Goal: Information Seeking & Learning: Learn about a topic

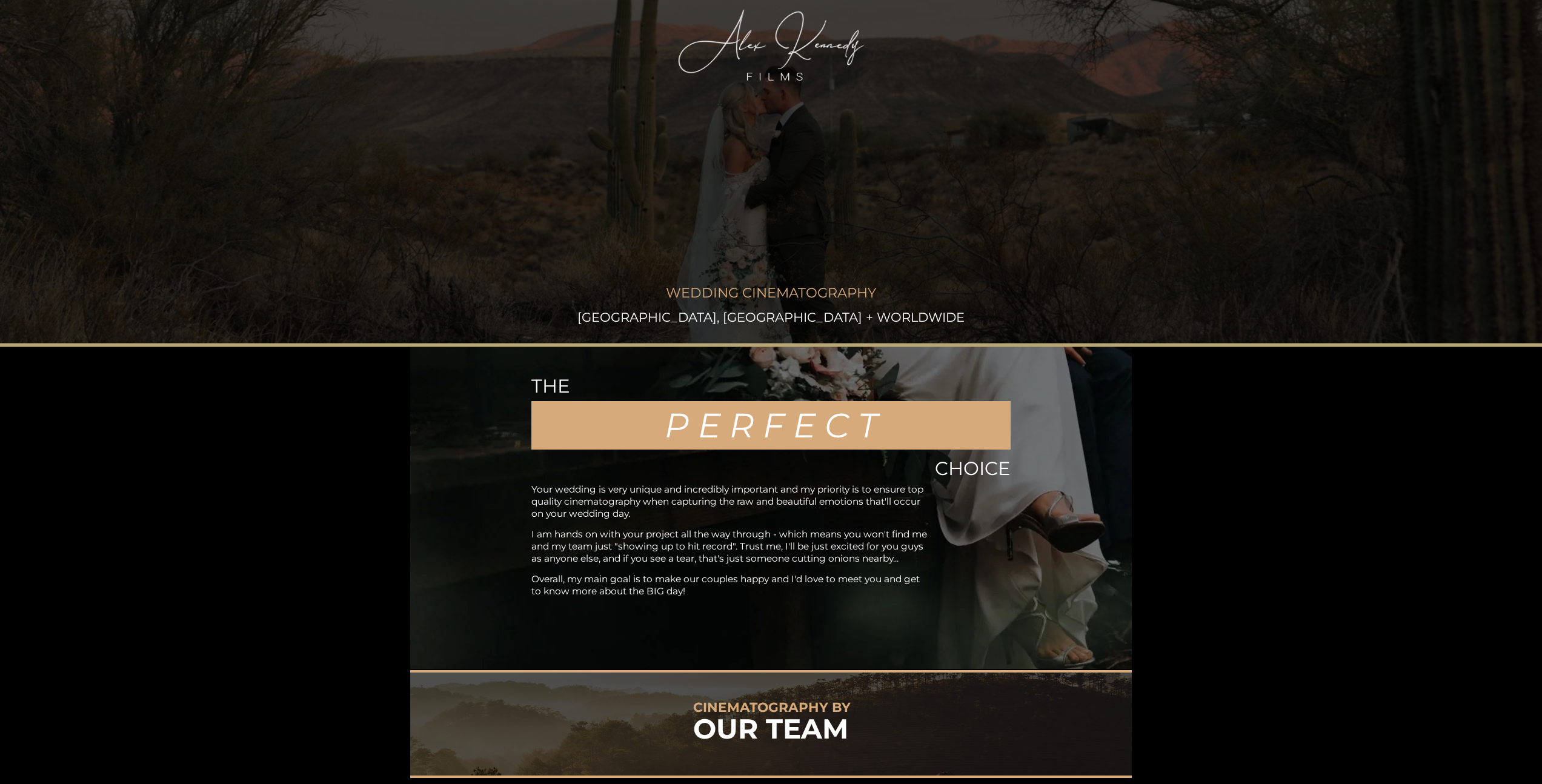
scroll to position [459, 0]
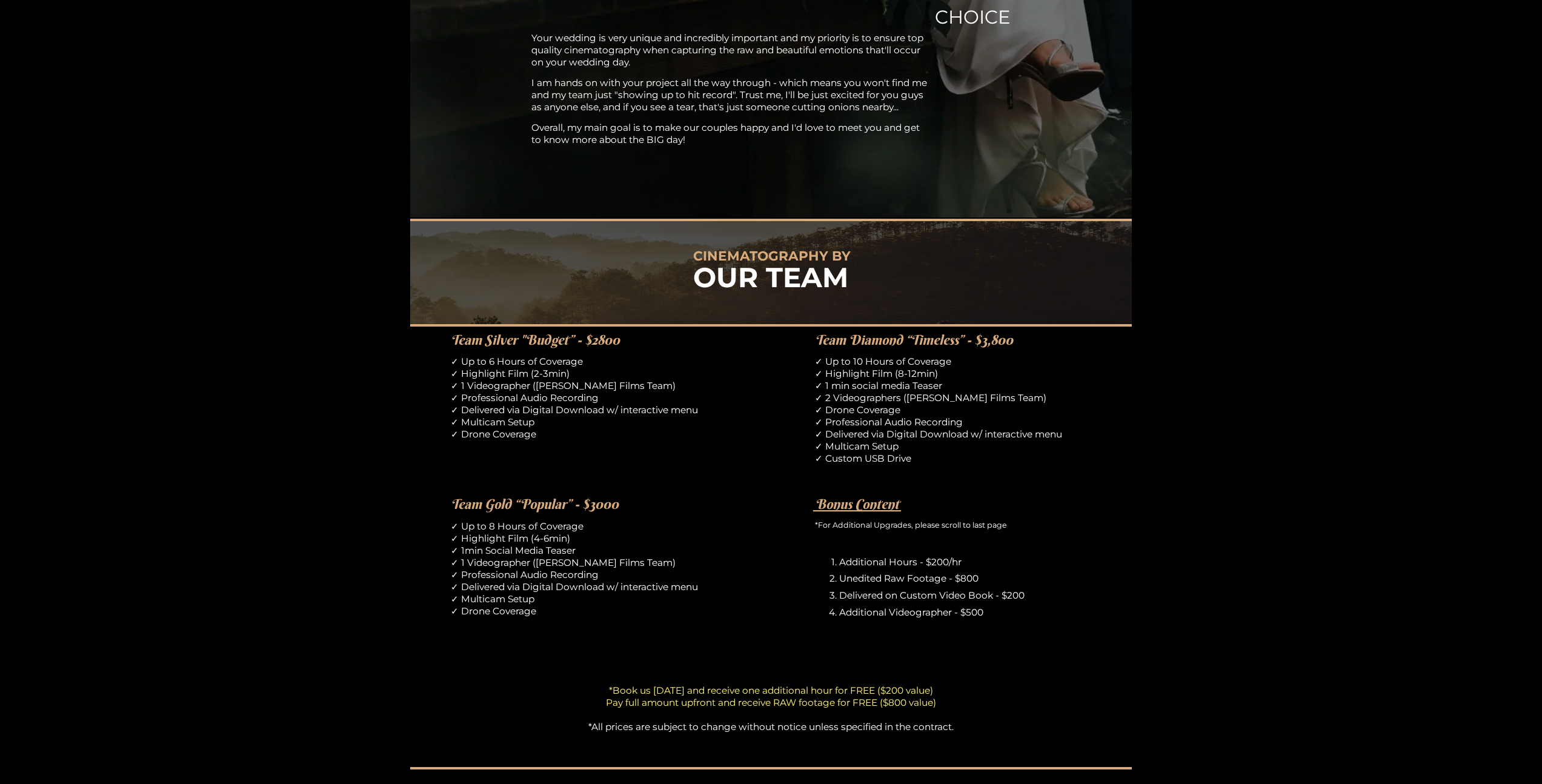
click at [359, 388] on div "CINEMATOGRAPHY BY OUR TEAM Team Silver "Budget” - $2800 ✓ Up to 6 Hours of Cove…" at bounding box center [771, 613] width 1542 height 788
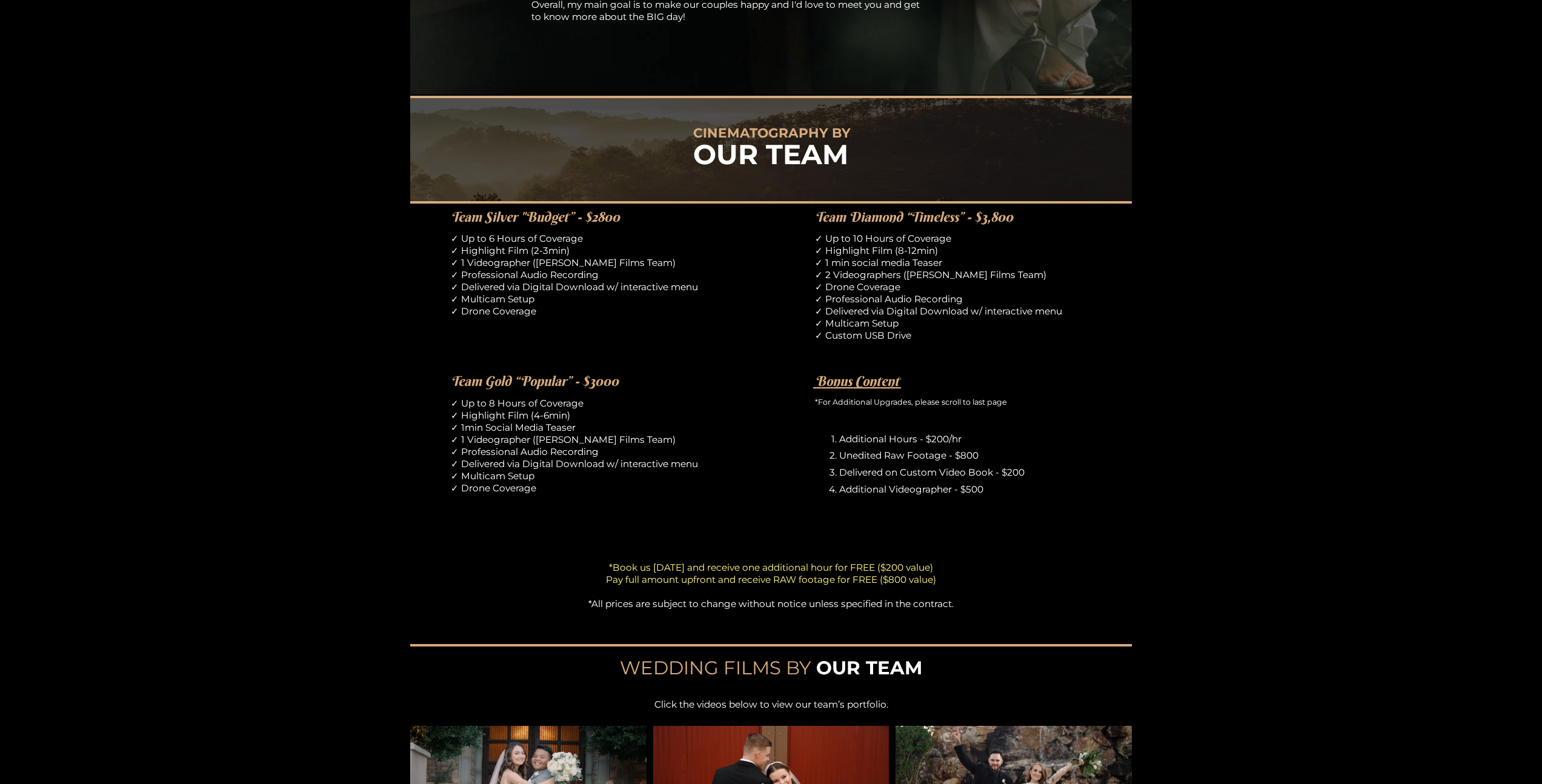
scroll to position [609, 0]
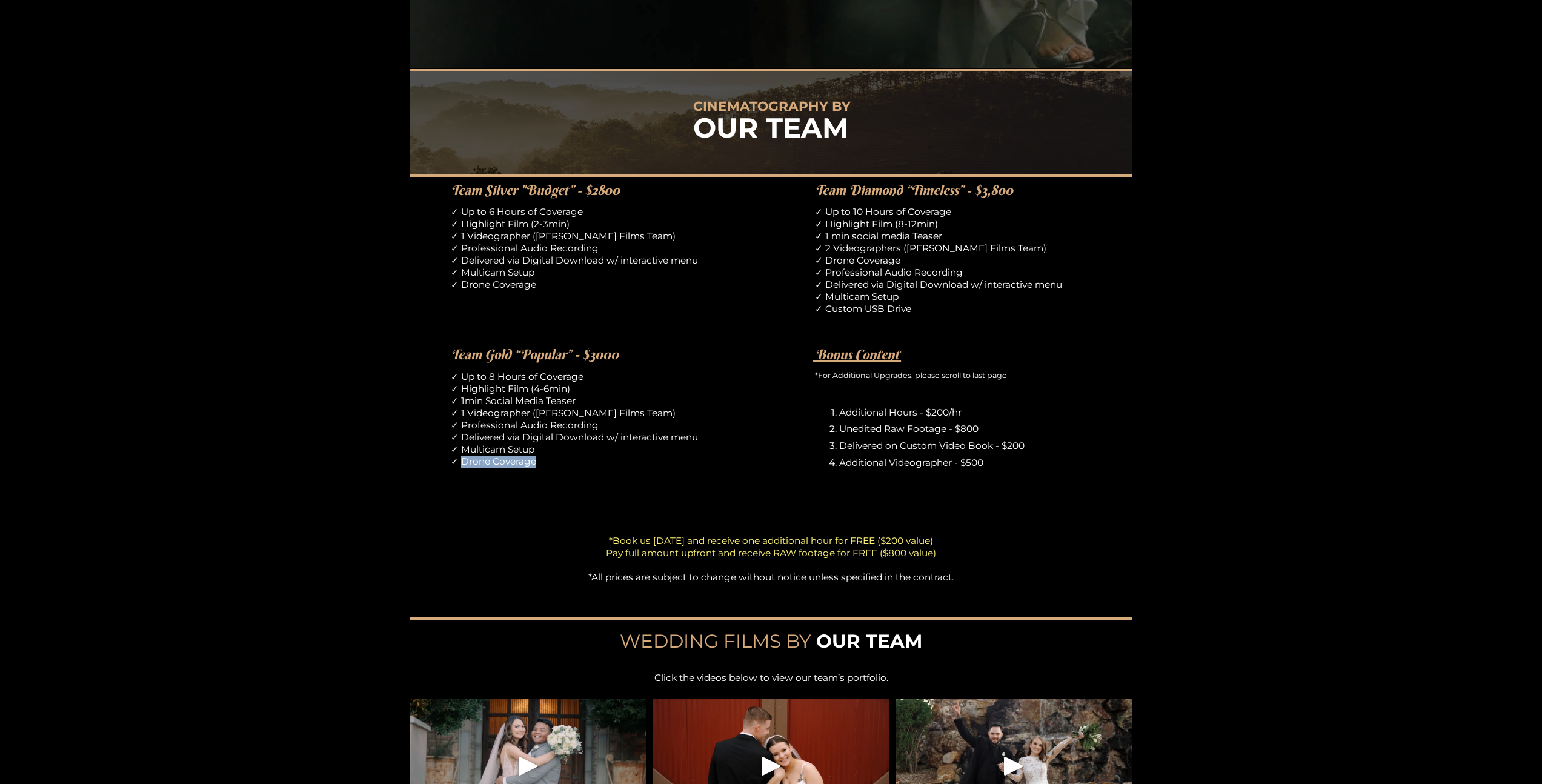
drag, startPoint x: 461, startPoint y: 463, endPoint x: 554, endPoint y: 463, distance: 93.0
click at [554, 463] on p "✓ Up to 8 Hours of Coverage ✓ Highlight Film (4-6min) ✓ 1min Social Media Tease…" at bounding box center [589, 419] width 277 height 97
click at [554, 465] on p "✓ Up to 8 Hours of Coverage ✓ Highlight Film (4-6min) ✓ 1min Social Media Tease…" at bounding box center [589, 419] width 277 height 97
click at [451, 462] on p "✓ Up to 8 Hours of Coverage ✓ Highlight Film (4-6min) ✓ 1min Social Media Tease…" at bounding box center [589, 419] width 277 height 97
drag, startPoint x: 460, startPoint y: 461, endPoint x: 543, endPoint y: 465, distance: 83.1
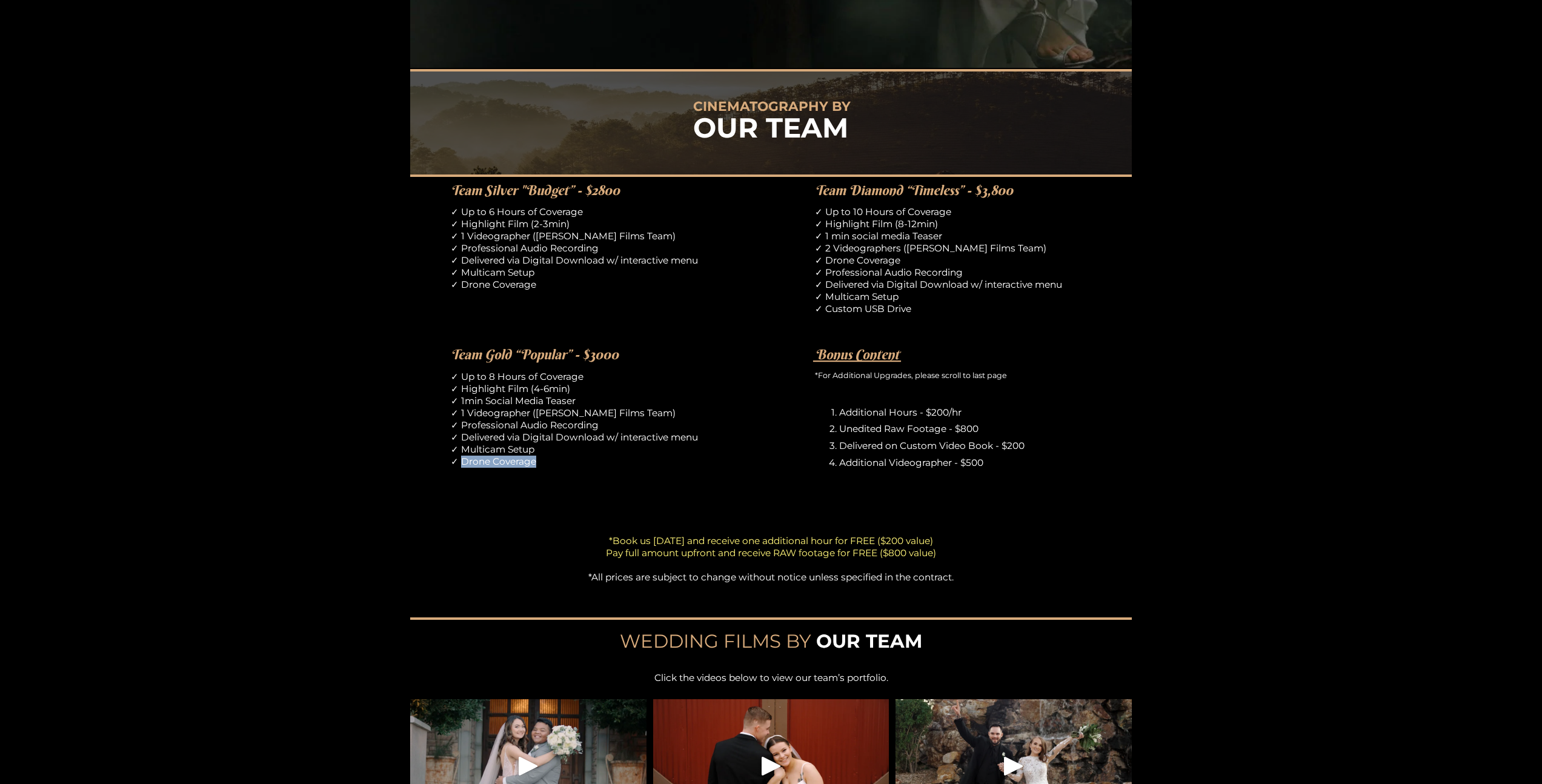
click at [542, 465] on p "✓ Up to 8 Hours of Coverage ✓ Highlight Film (4-6min) ✓ 1min Social Media Tease…" at bounding box center [589, 419] width 277 height 97
click at [543, 465] on p "✓ Up to 8 Hours of Coverage ✓ Highlight Film (4-6min) ✓ 1min Social Media Tease…" at bounding box center [589, 419] width 277 height 97
click at [538, 465] on p "✓ Up to 8 Hours of Coverage ✓ Highlight Film (4-6min) ✓ 1min Social Media Tease…" at bounding box center [589, 419] width 277 height 97
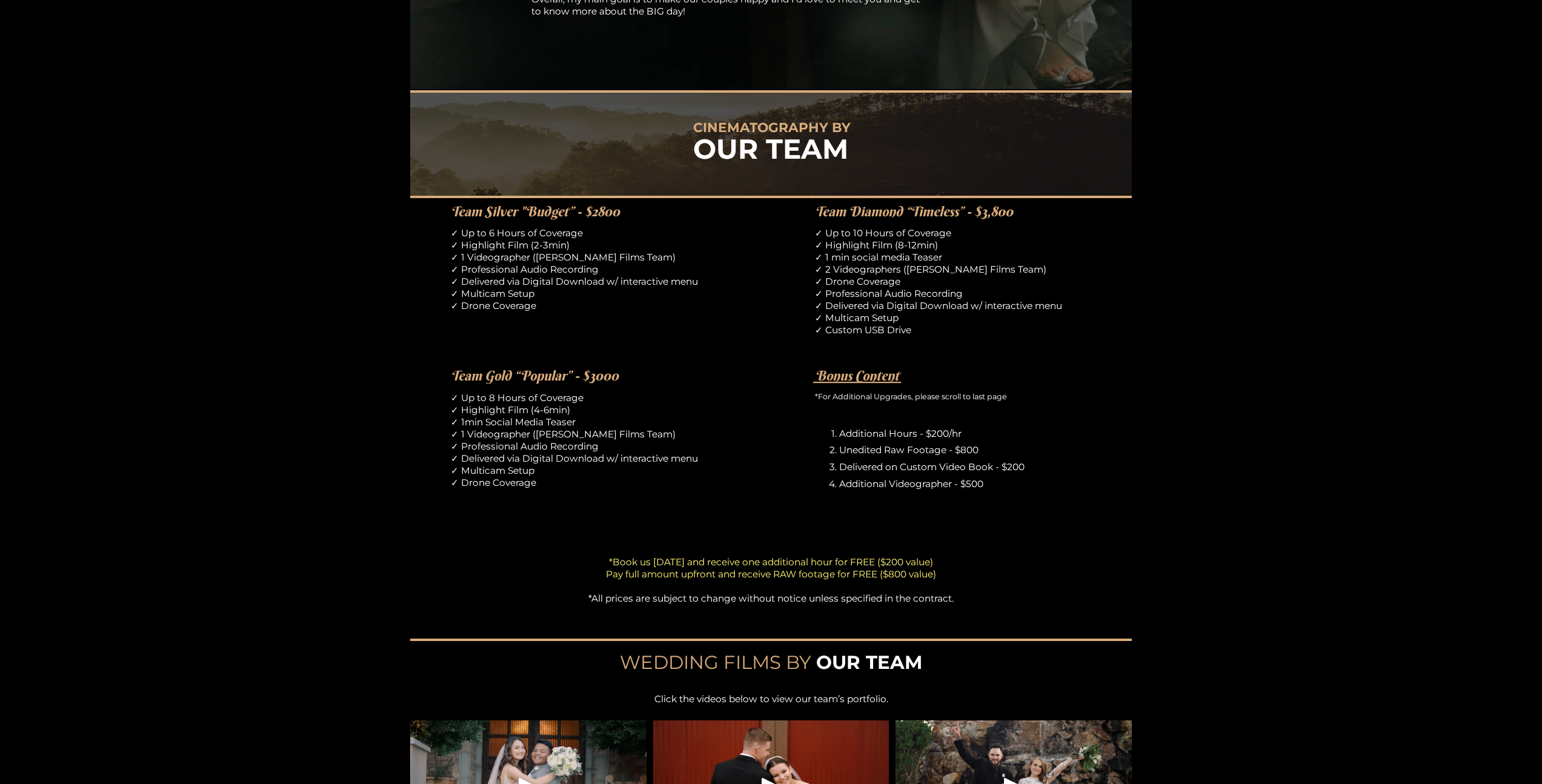
scroll to position [526, 0]
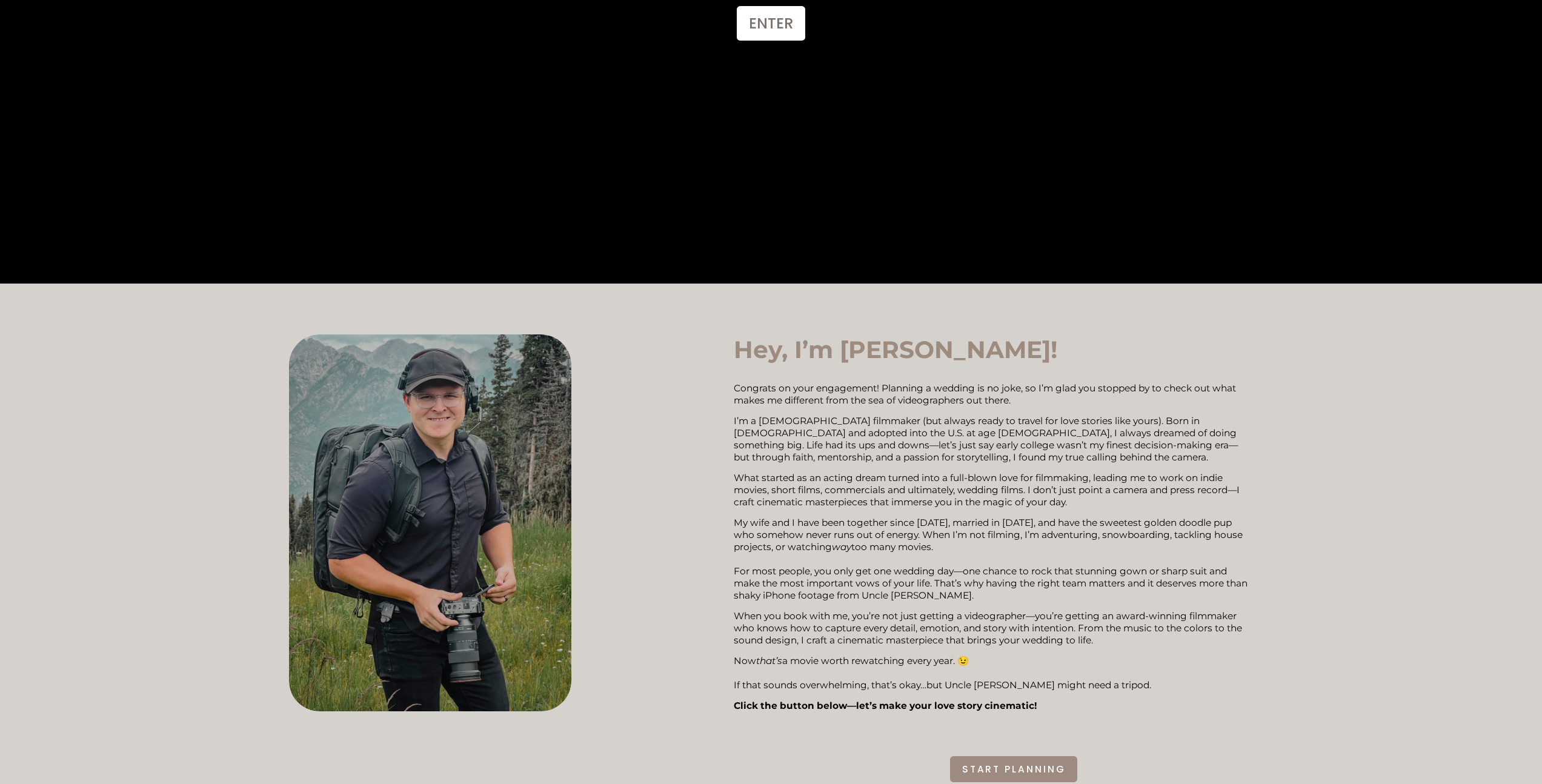
scroll to position [528, 0]
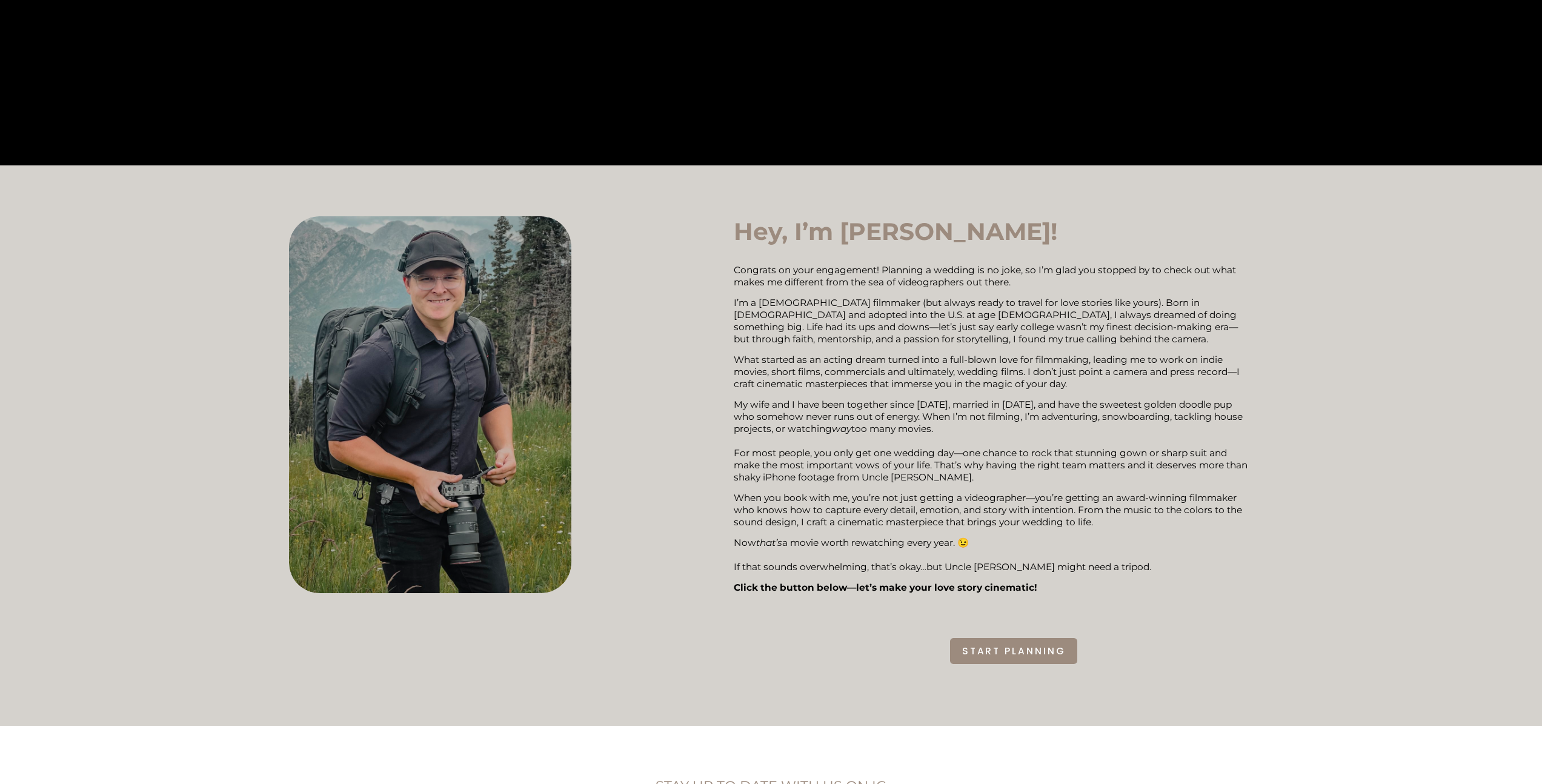
click at [236, 526] on div "Hey, I’m [PERSON_NAME]! Congrats on your engagement! Planning a wedding is no j…" at bounding box center [771, 446] width 1542 height 459
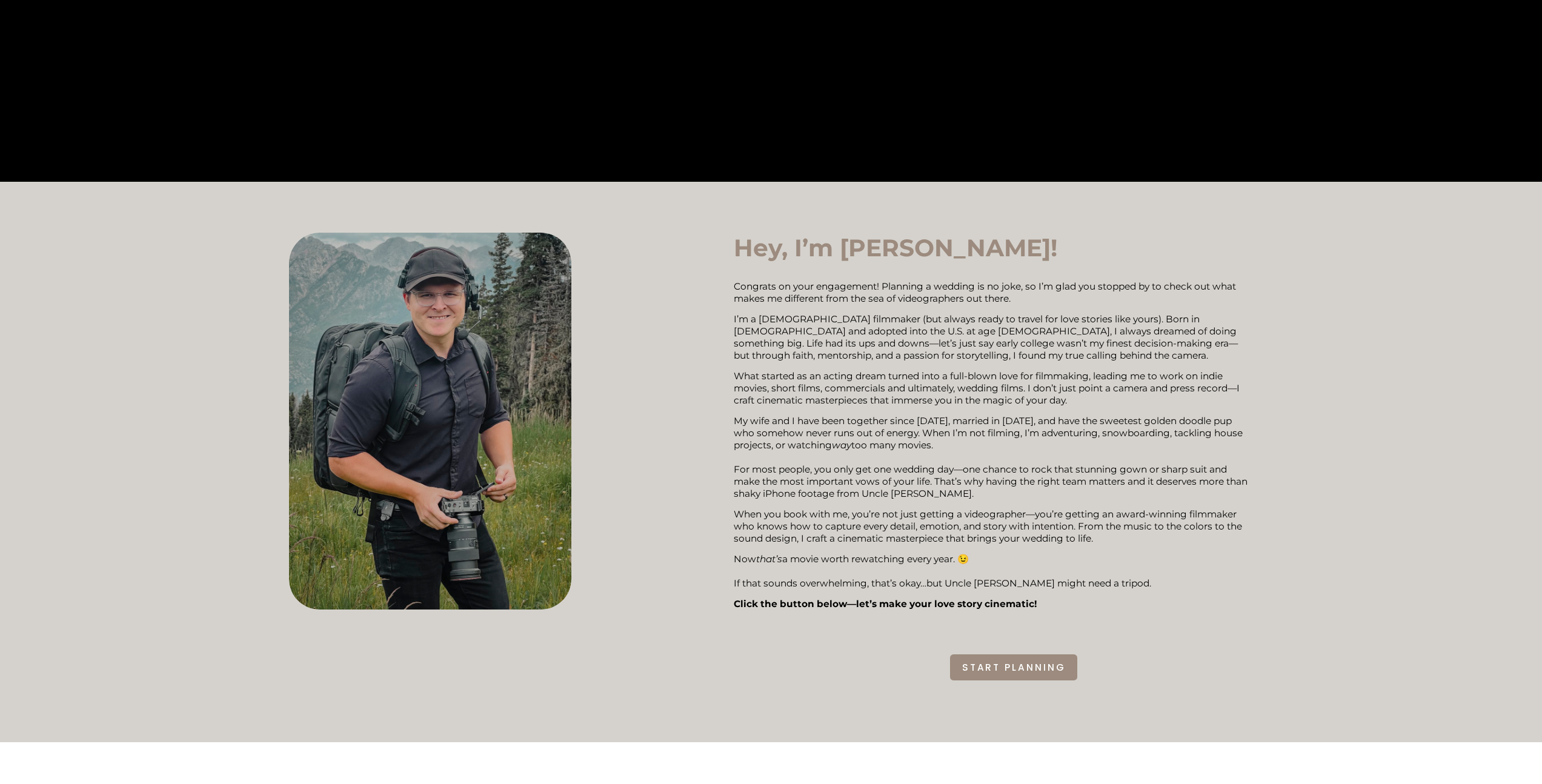
scroll to position [545, 0]
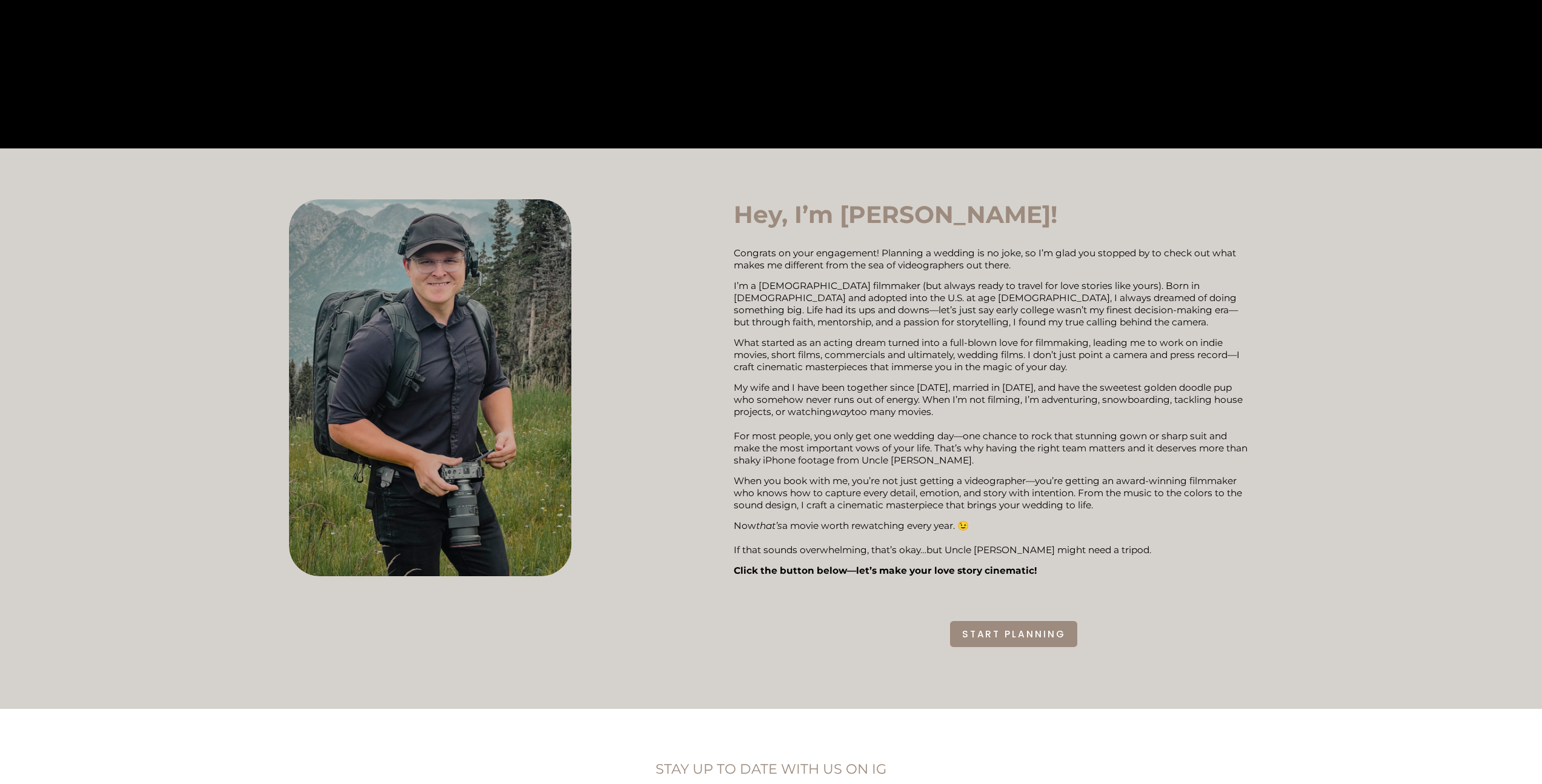
drag, startPoint x: 153, startPoint y: 352, endPoint x: 157, endPoint y: 359, distance: 8.1
click at [153, 352] on div "Hey, I’m [PERSON_NAME]! Congrats on your engagement! Planning a wedding is no j…" at bounding box center [771, 429] width 1542 height 459
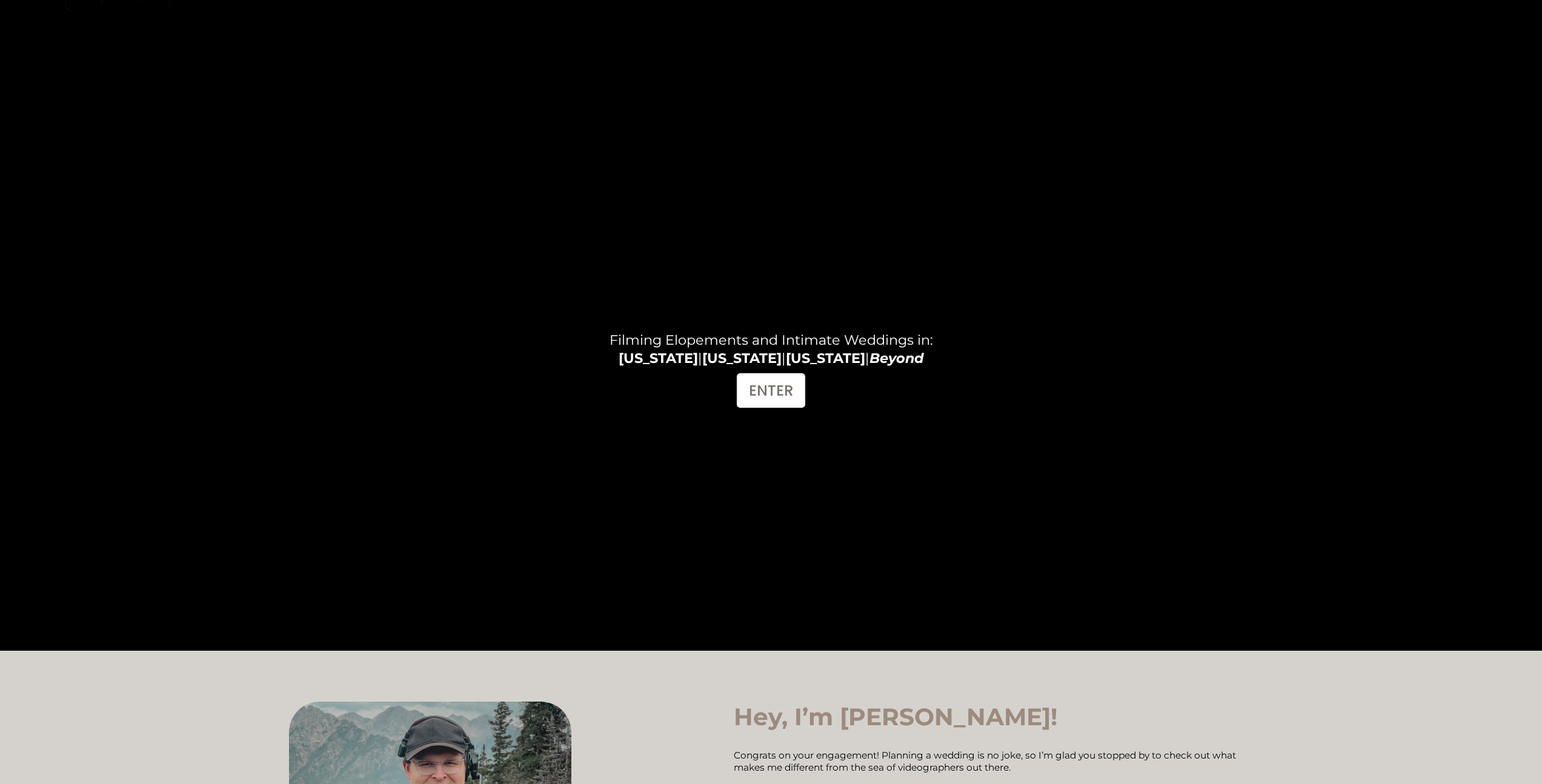
scroll to position [84, 0]
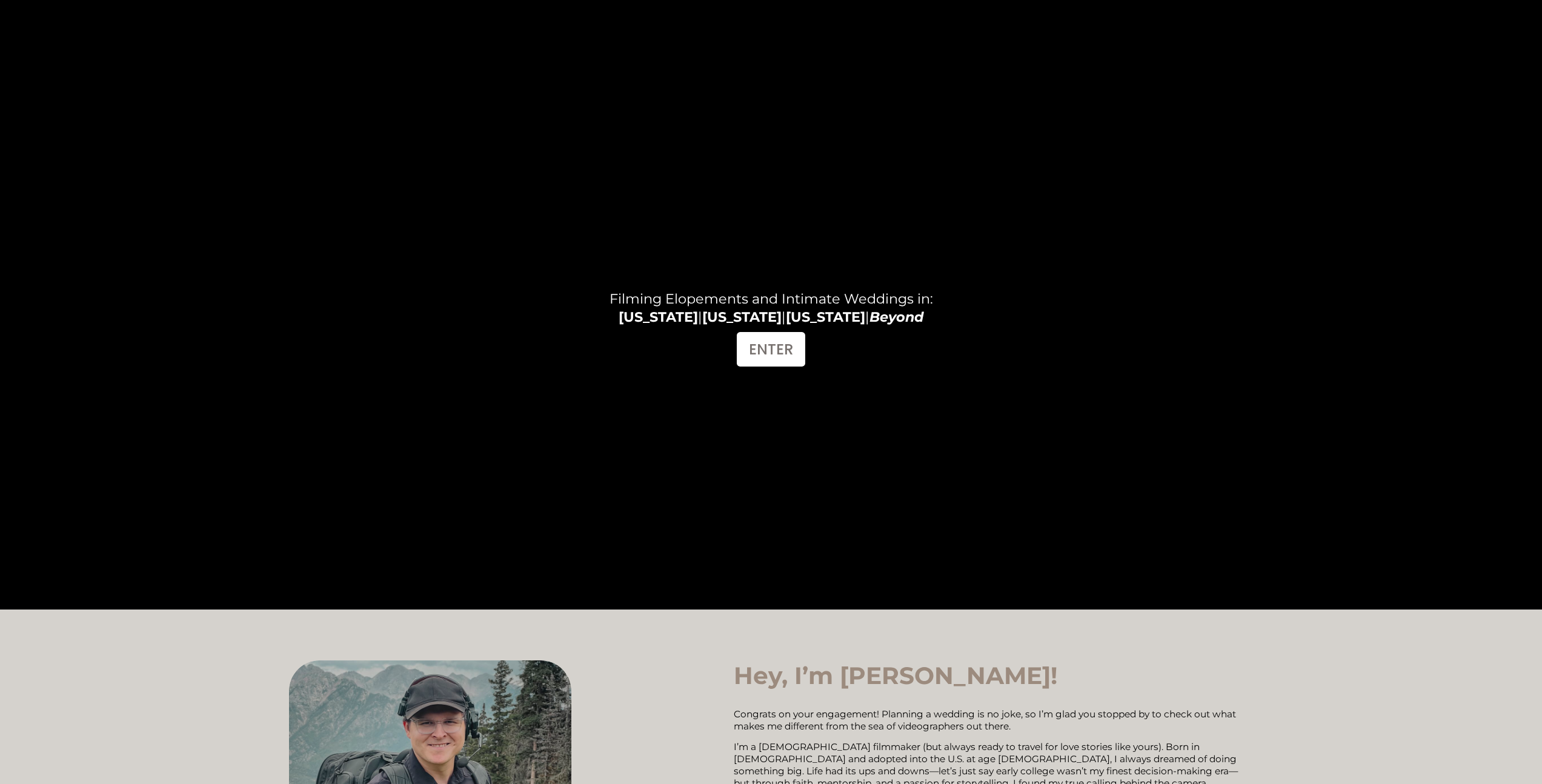
click at [274, 393] on div "Filming Elopements and Intimate Weddings in: [US_STATE] | [US_STATE] | [US_STAT…" at bounding box center [771, 285] width 1542 height 546
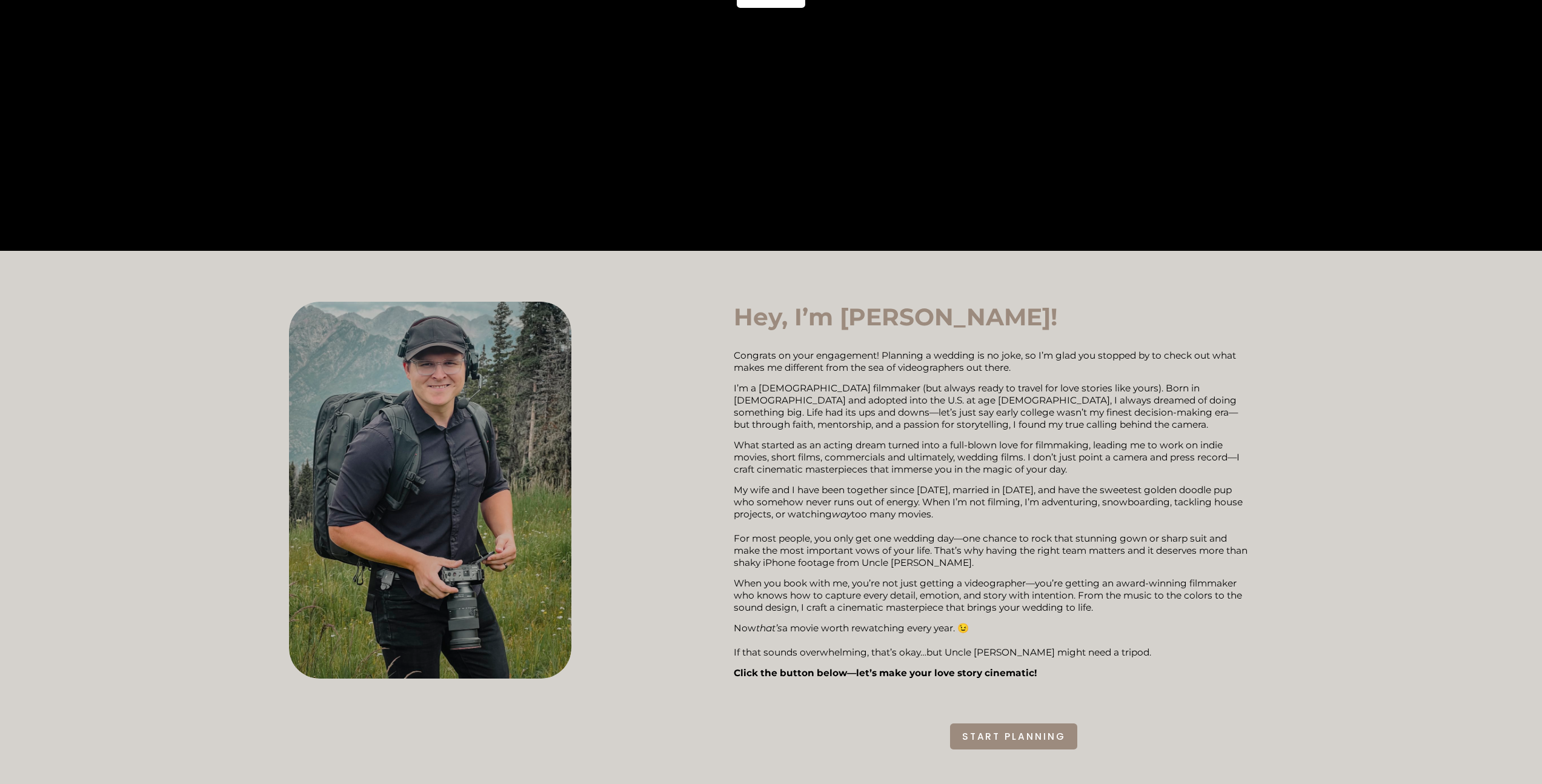
scroll to position [505, 0]
